Goal: Task Accomplishment & Management: Manage account settings

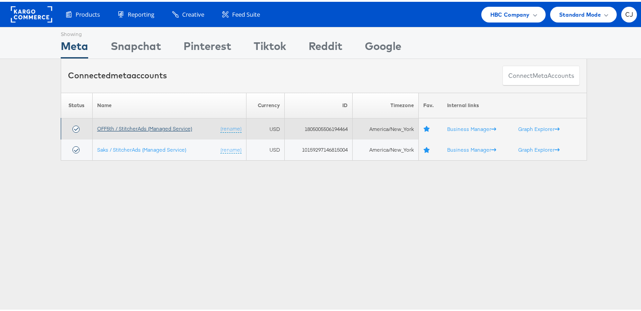
click at [130, 128] on link "OFF5th / StitcherAds (Managed Service)" at bounding box center [144, 126] width 95 height 7
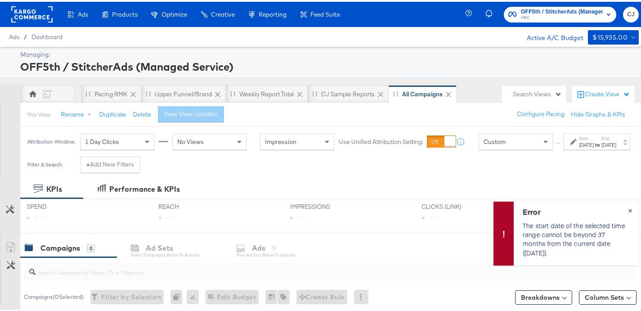
click at [628, 206] on span "×" at bounding box center [630, 207] width 4 height 10
